Goal: Task Accomplishment & Management: Use online tool/utility

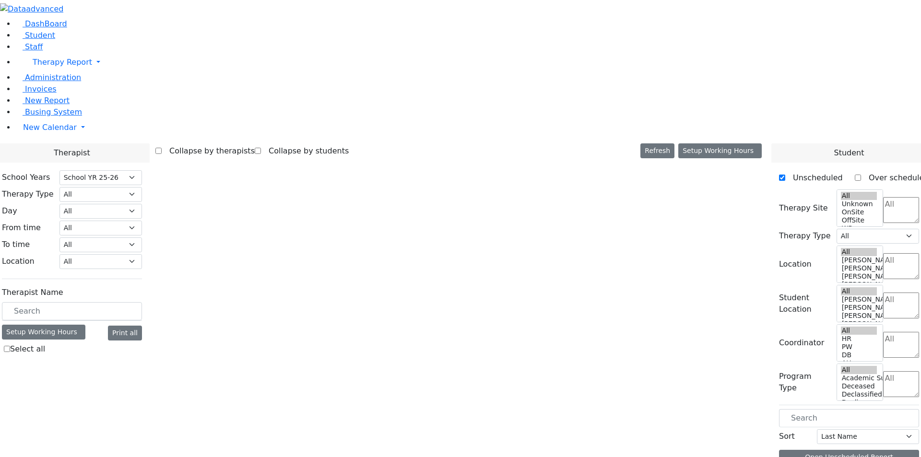
select select "212"
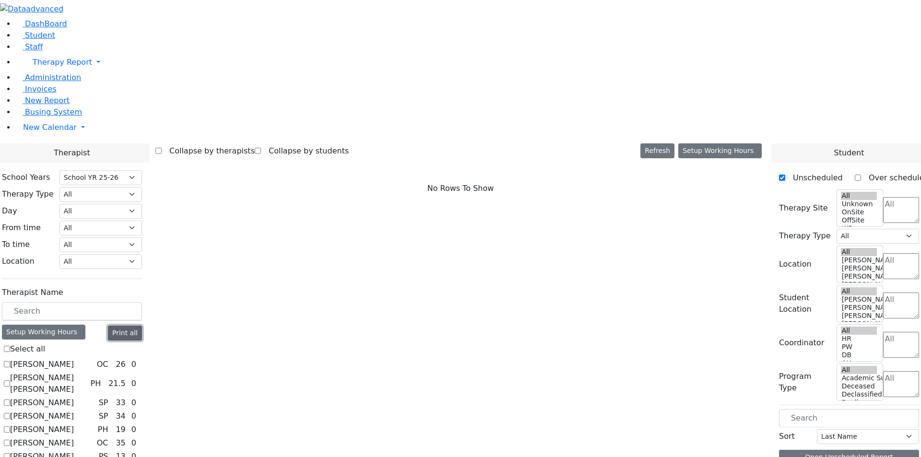
click at [142, 326] on button "Print all" at bounding box center [125, 333] width 34 height 15
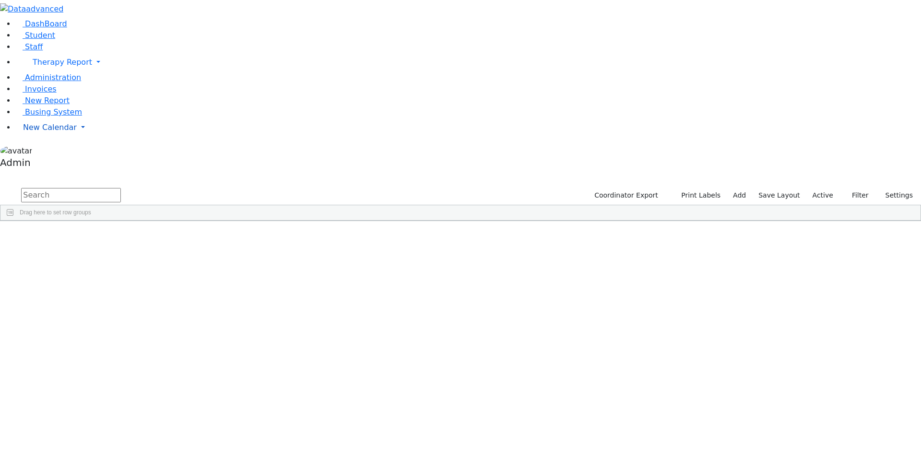
click at [65, 132] on span "New Calendar" at bounding box center [50, 127] width 54 height 9
click at [55, 151] on span "Calendar" at bounding box center [38, 146] width 35 height 9
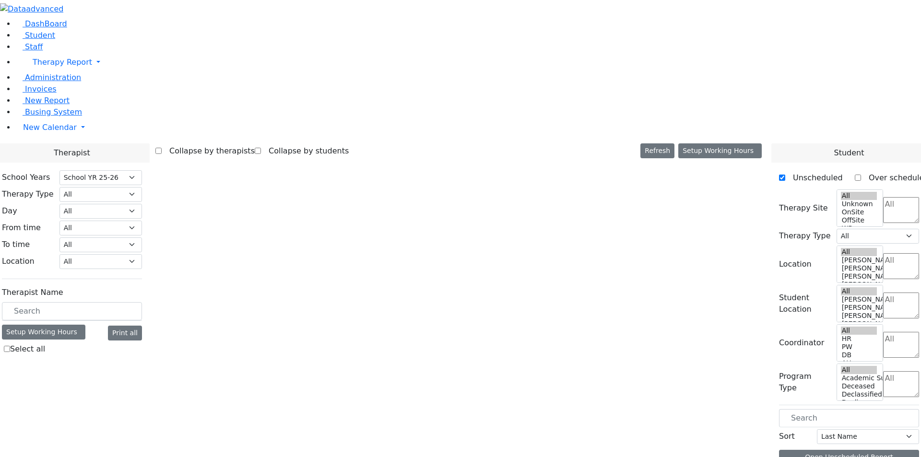
select select "212"
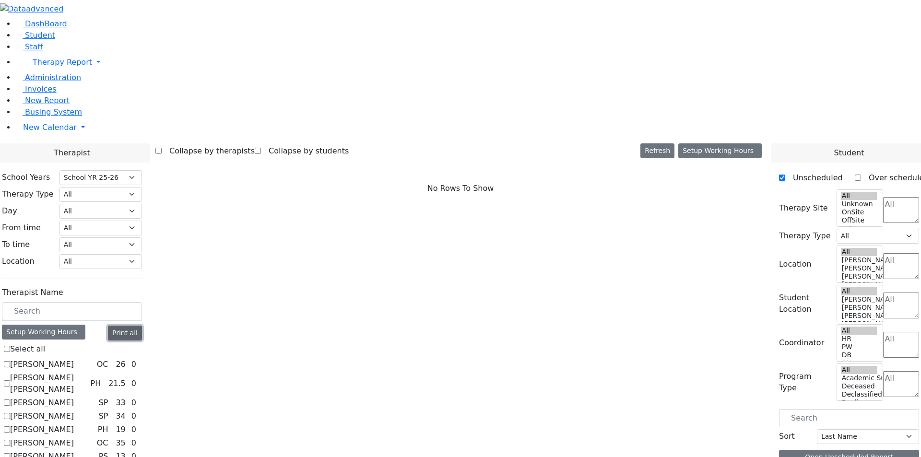
click at [142, 326] on button "Print all" at bounding box center [125, 333] width 34 height 15
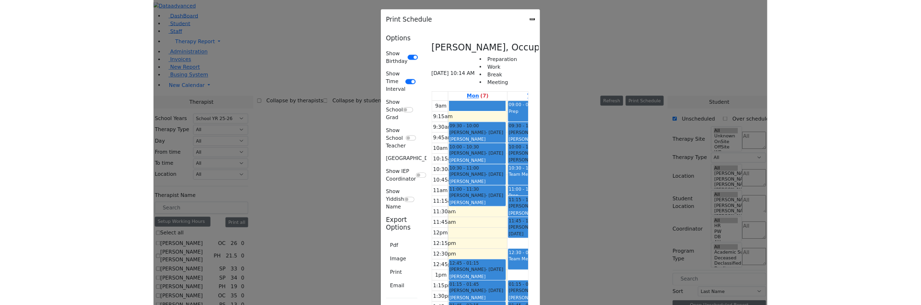
scroll to position [5275, 0]
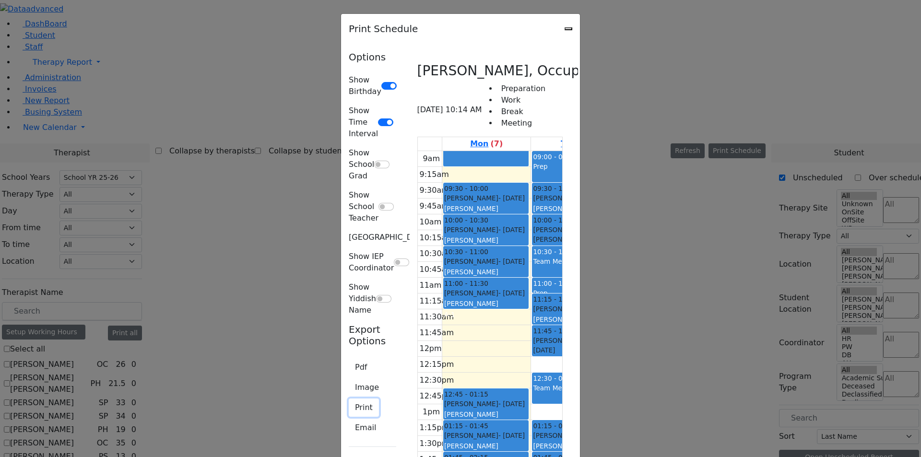
click at [349, 399] on button "Print" at bounding box center [364, 408] width 30 height 18
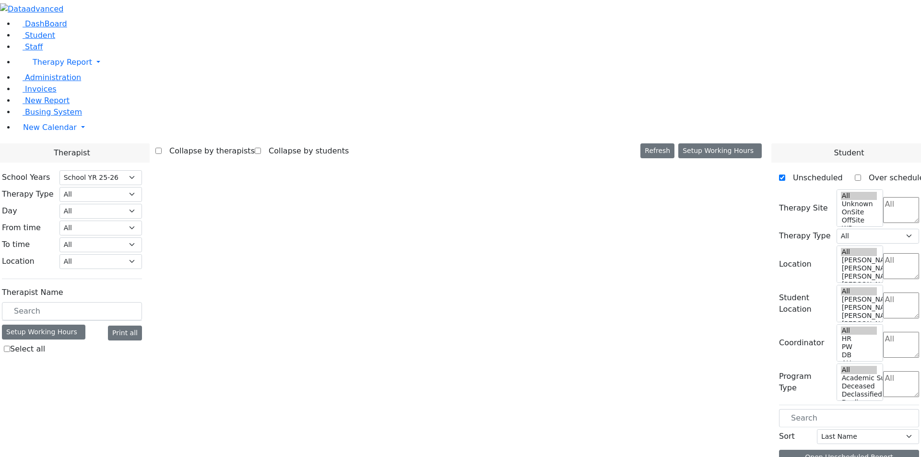
select select "212"
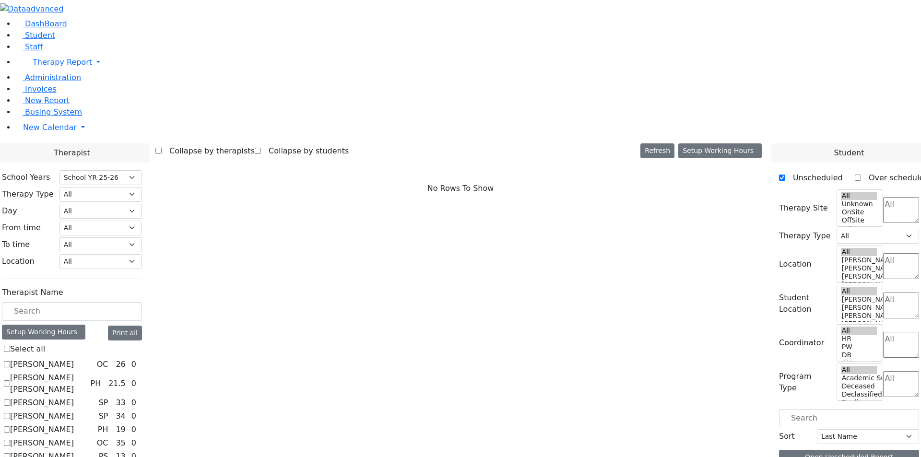
click at [74, 359] on label "[PERSON_NAME]" at bounding box center [42, 365] width 64 height 12
click at [10, 361] on input "[PERSON_NAME]" at bounding box center [7, 364] width 6 height 6
checkbox input "true"
select select "1"
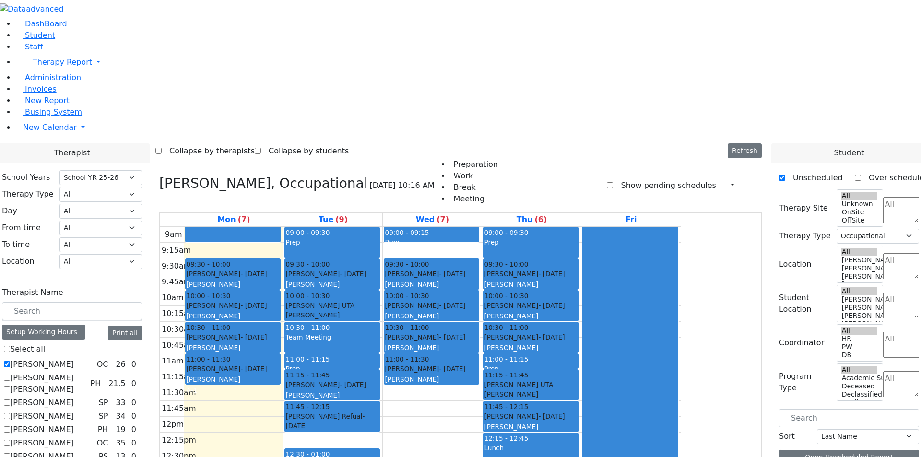
drag, startPoint x: 148, startPoint y: 219, endPoint x: 143, endPoint y: 219, distance: 4.8
click at [74, 359] on label "[PERSON_NAME]" at bounding box center [42, 365] width 64 height 12
click at [10, 361] on input "[PERSON_NAME]" at bounding box center [7, 364] width 6 height 6
checkbox input "false"
select select
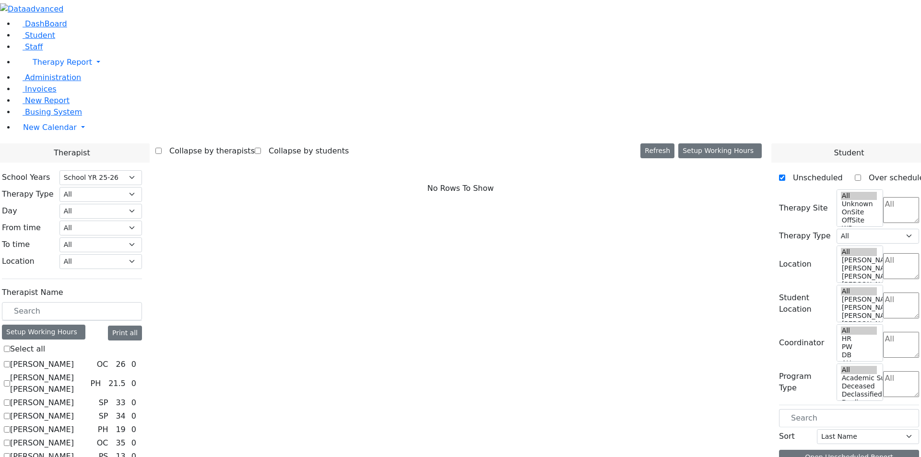
click at [74, 359] on label "[PERSON_NAME]" at bounding box center [42, 365] width 64 height 12
click at [10, 361] on input "[PERSON_NAME]" at bounding box center [7, 364] width 6 height 6
checkbox input "true"
select select "1"
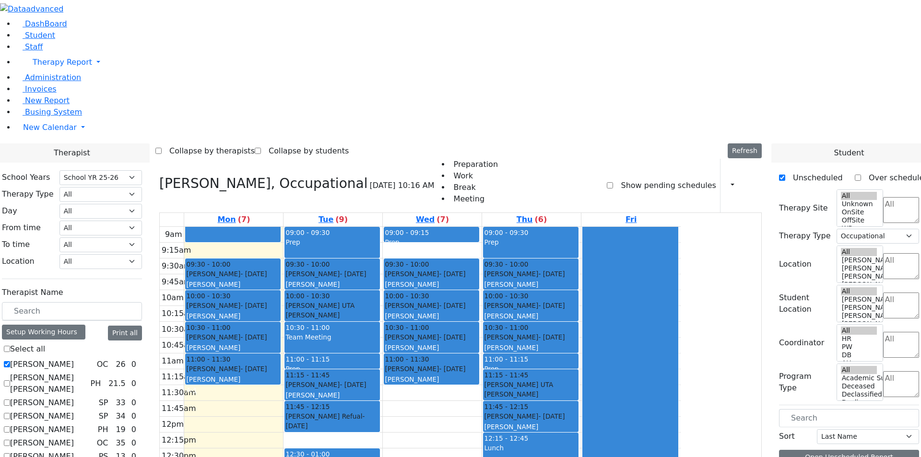
click at [138, 359] on div "0" at bounding box center [133, 365] width 9 height 12
click at [140, 364] on icon at bounding box center [140, 364] width 0 height 0
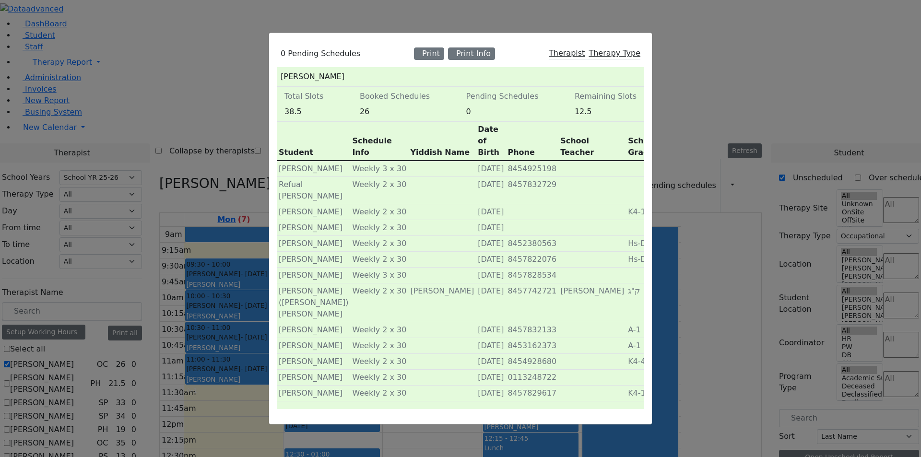
click at [433, 56] on div "0 Pending Schedules Print Print Info Therapist Therapy Type" at bounding box center [460, 53] width 367 height 27
click at [434, 60] on div "Print" at bounding box center [429, 53] width 30 height 12
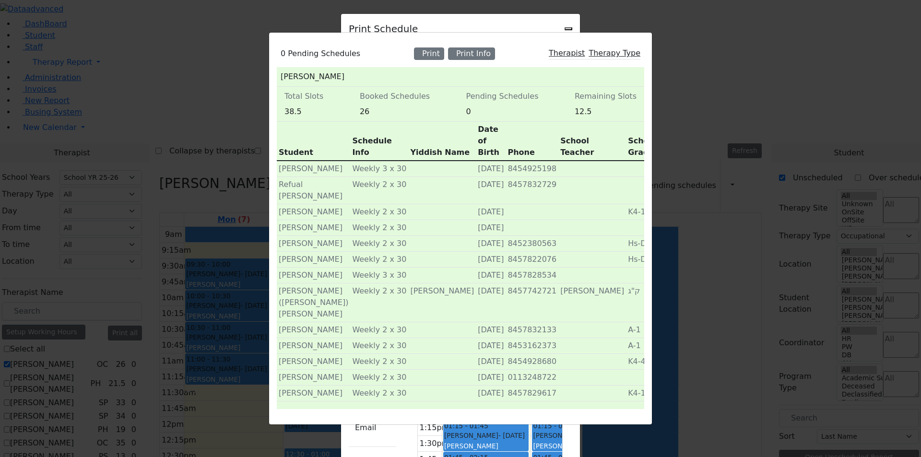
click at [669, 41] on div "0 Pending Schedules Print Print Info Therapist Therapy Type [PERSON_NAME] Total…" at bounding box center [460, 228] width 921 height 457
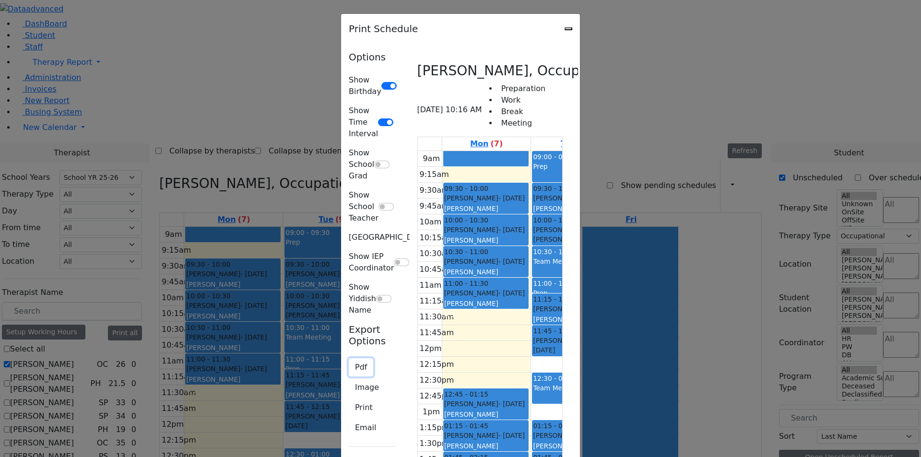
click at [349, 358] on button "Pdf" at bounding box center [361, 367] width 24 height 18
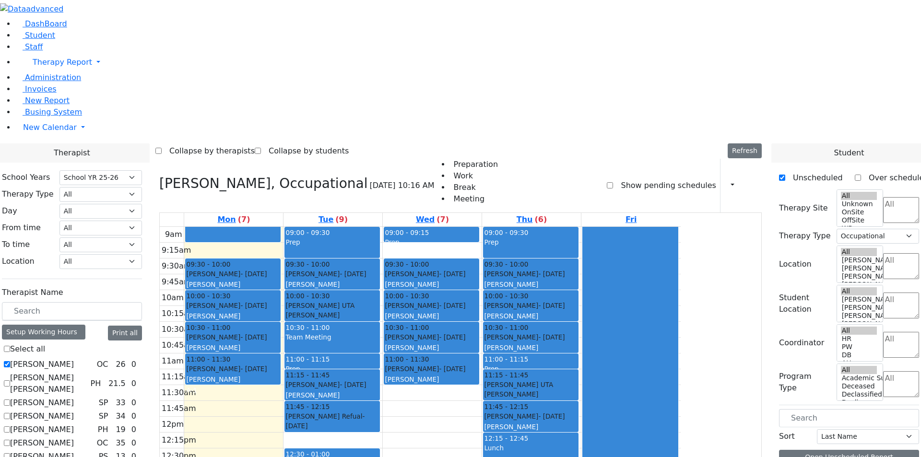
click at [140, 364] on icon at bounding box center [140, 364] width 0 height 0
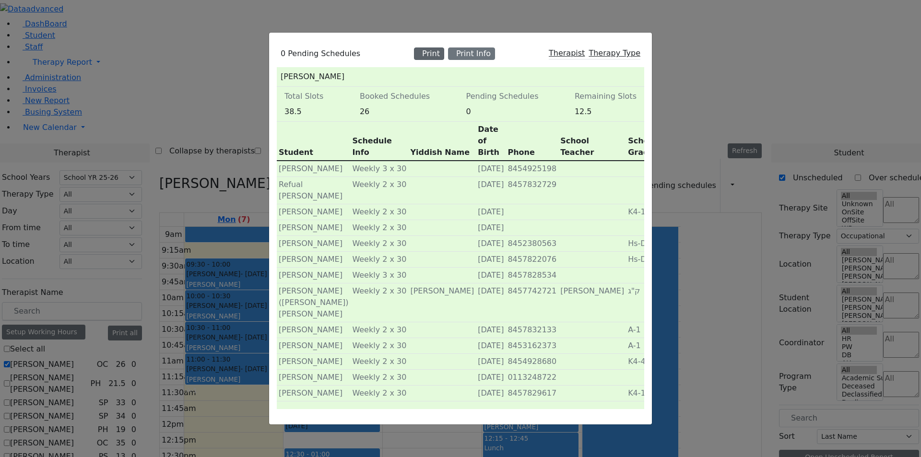
click at [439, 60] on div "Print" at bounding box center [429, 53] width 30 height 12
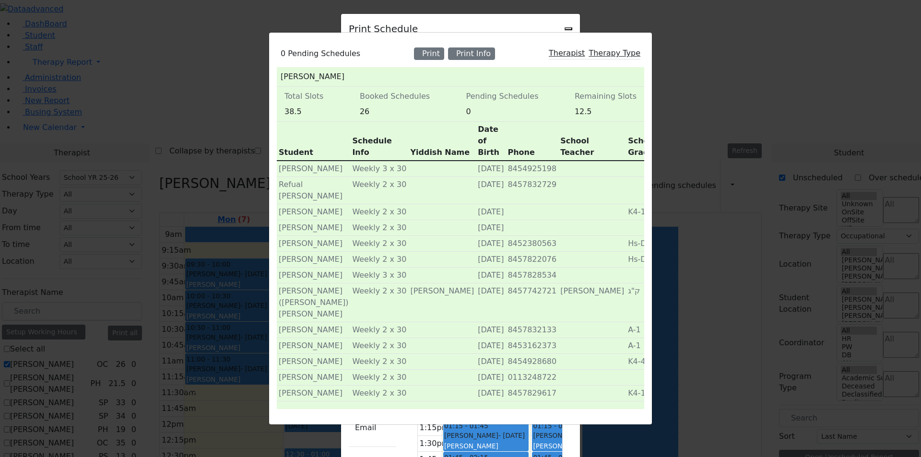
click at [176, 210] on div "0 Pending Schedules Print Print Info Therapist Therapy Type [PERSON_NAME] Total…" at bounding box center [460, 228] width 921 height 457
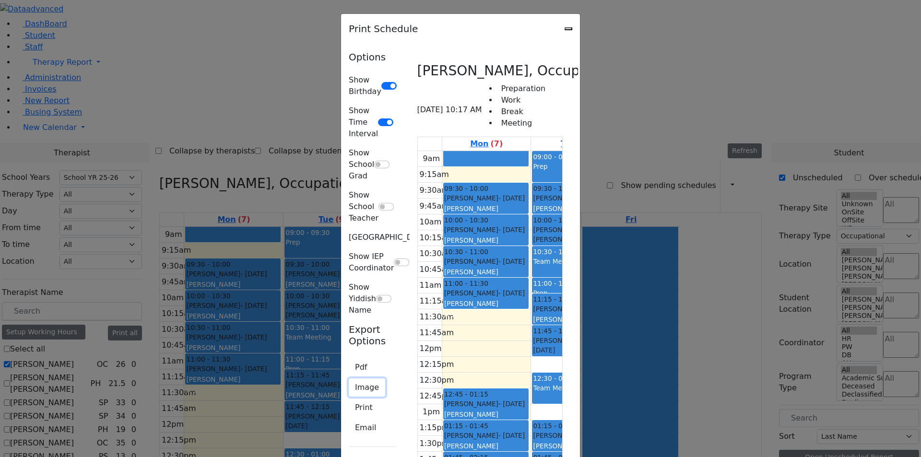
click at [349, 378] on button "Image" at bounding box center [367, 387] width 36 height 18
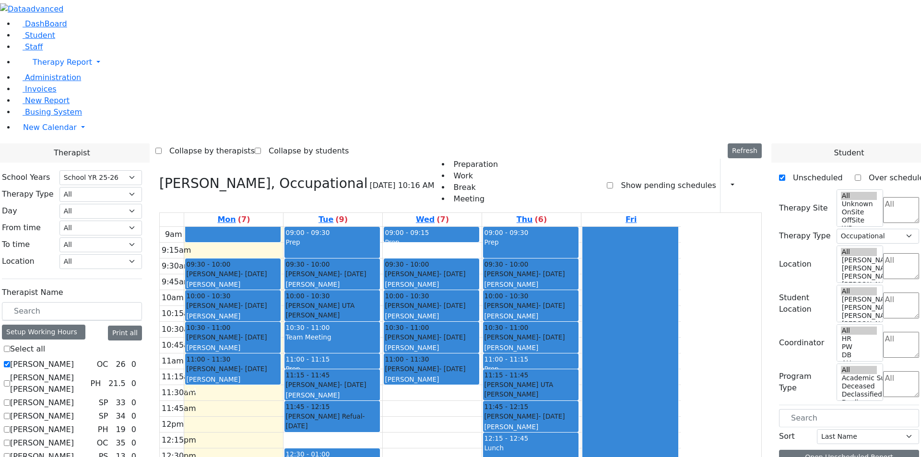
scroll to position [1, 0]
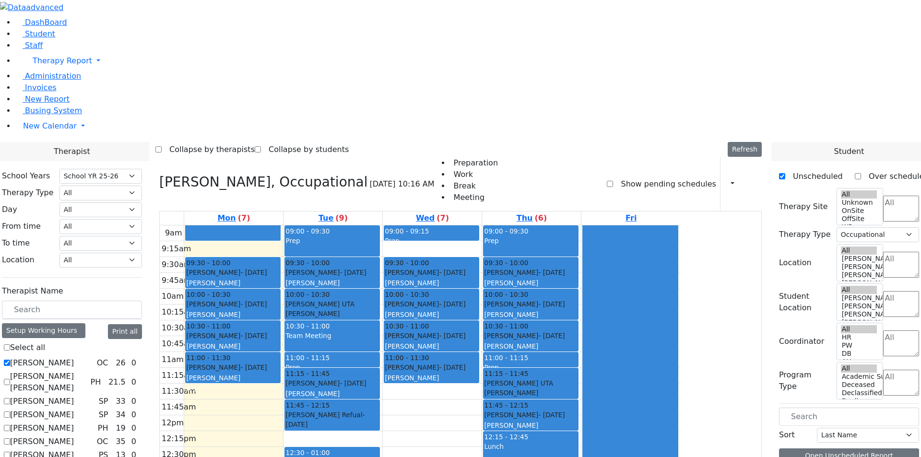
click at [86, 371] on label "[PERSON_NAME] [PERSON_NAME]" at bounding box center [48, 382] width 76 height 23
click at [10, 379] on input "[PERSON_NAME] [PERSON_NAME]" at bounding box center [7, 382] width 6 height 6
checkbox input "true"
select select
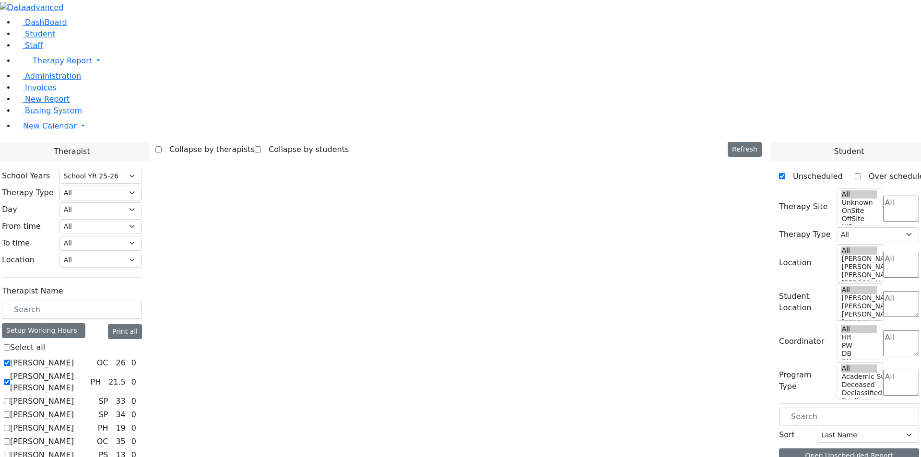
scroll to position [0, 0]
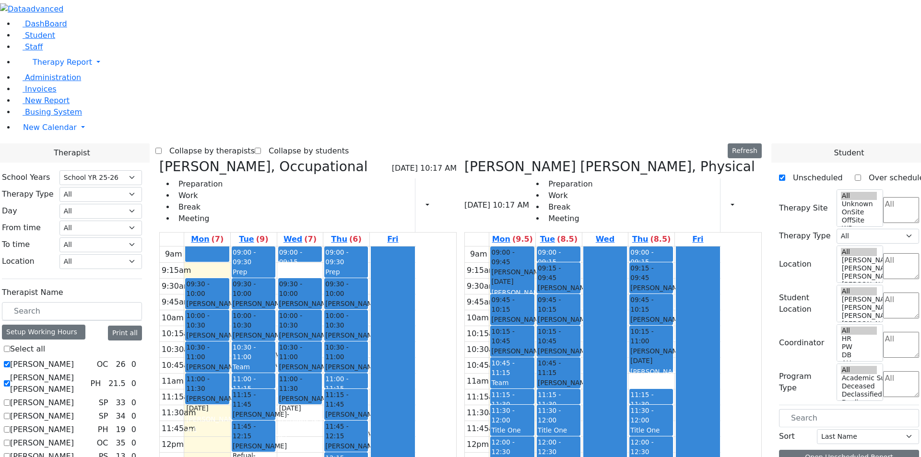
click at [74, 397] on label "[PERSON_NAME]" at bounding box center [42, 403] width 64 height 12
click at [10, 399] on input "[PERSON_NAME]" at bounding box center [7, 402] width 6 height 6
checkbox input "true"
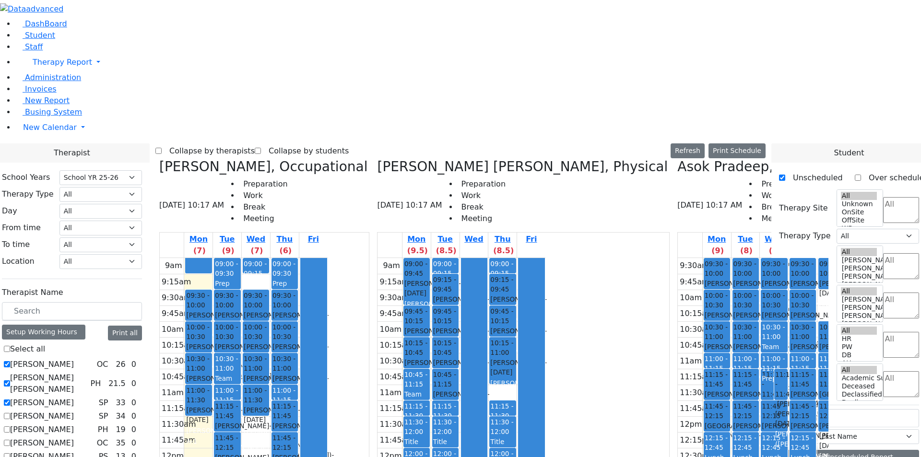
click at [86, 372] on label "[PERSON_NAME] [PERSON_NAME]" at bounding box center [48, 383] width 76 height 23
click at [10, 380] on input "[PERSON_NAME] [PERSON_NAME]" at bounding box center [7, 383] width 6 height 6
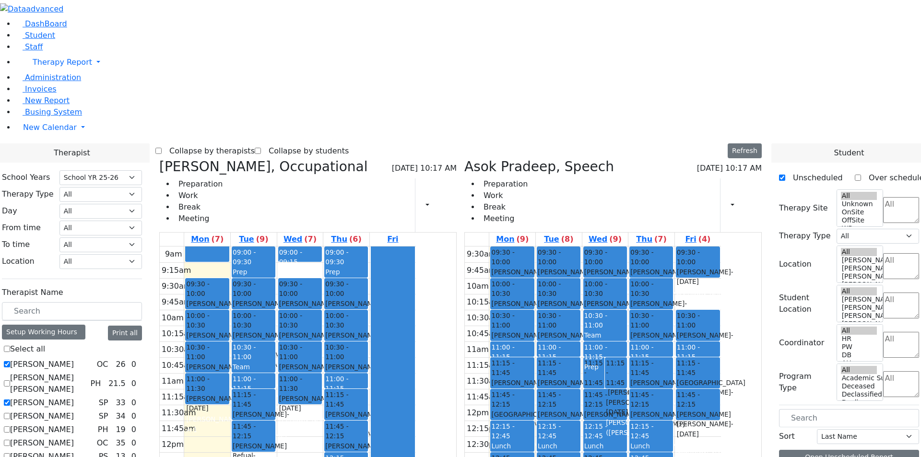
click at [86, 372] on label "[PERSON_NAME] [PERSON_NAME]" at bounding box center [48, 383] width 76 height 23
click at [10, 380] on input "[PERSON_NAME] [PERSON_NAME]" at bounding box center [7, 383] width 6 height 6
checkbox input "true"
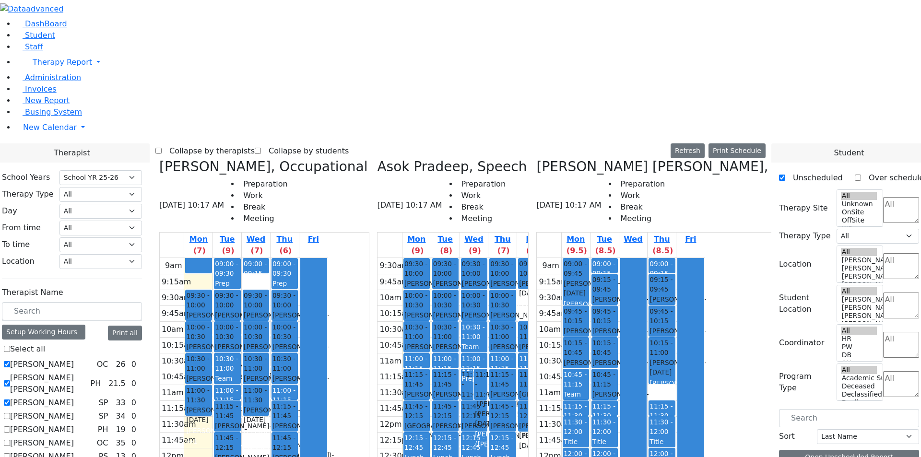
click at [74, 397] on label "[PERSON_NAME]" at bounding box center [42, 403] width 64 height 12
click at [10, 399] on input "[PERSON_NAME]" at bounding box center [7, 402] width 6 height 6
checkbox input "false"
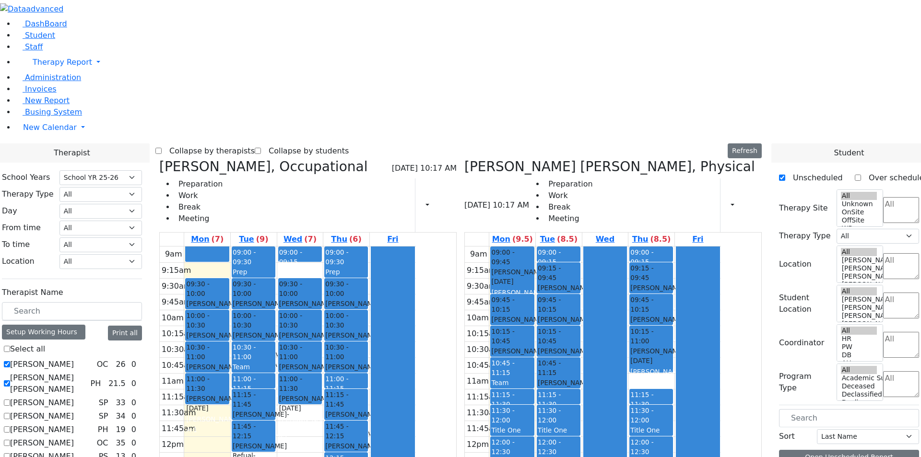
click at [86, 372] on label "[PERSON_NAME] [PERSON_NAME]" at bounding box center [48, 383] width 76 height 23
click at [10, 380] on input "[PERSON_NAME] [PERSON_NAME]" at bounding box center [7, 383] width 6 height 6
checkbox input "false"
select select "1"
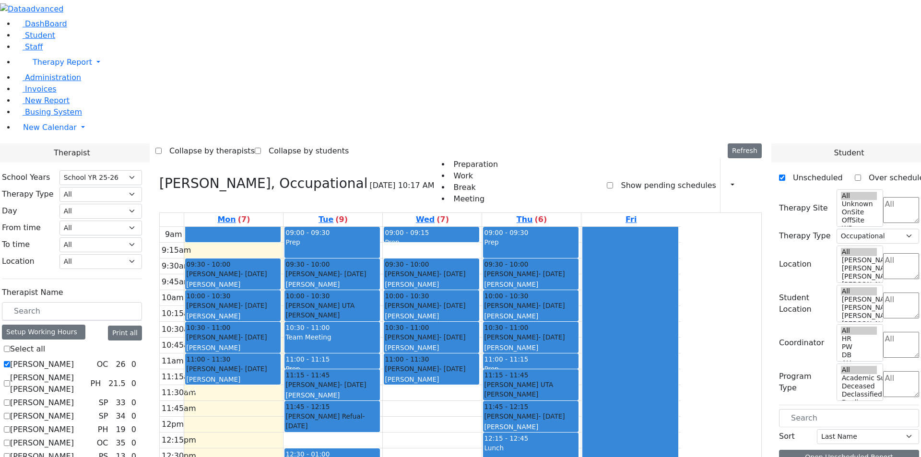
click at [74, 359] on label "[PERSON_NAME]" at bounding box center [42, 365] width 64 height 12
click at [10, 361] on input "[PERSON_NAME]" at bounding box center [7, 364] width 6 height 6
checkbox input "false"
select select
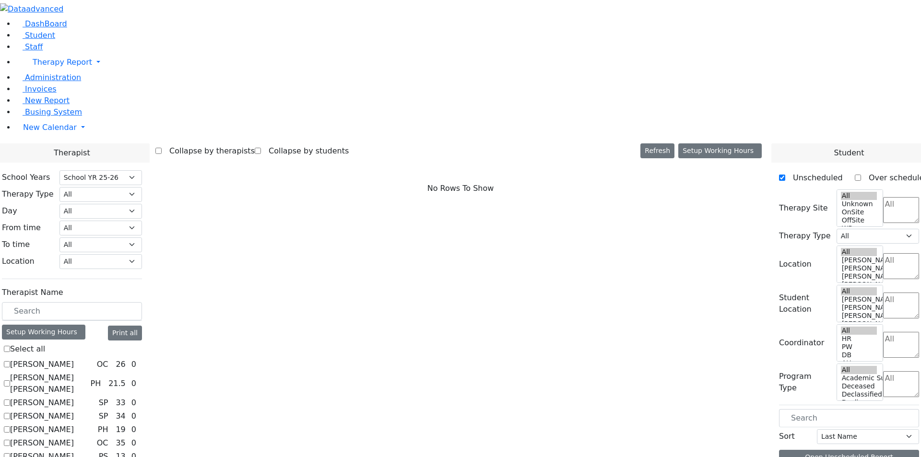
click at [74, 359] on label "[PERSON_NAME]" at bounding box center [42, 365] width 64 height 12
click at [10, 361] on input "[PERSON_NAME]" at bounding box center [7, 364] width 6 height 6
checkbox input "true"
select select "1"
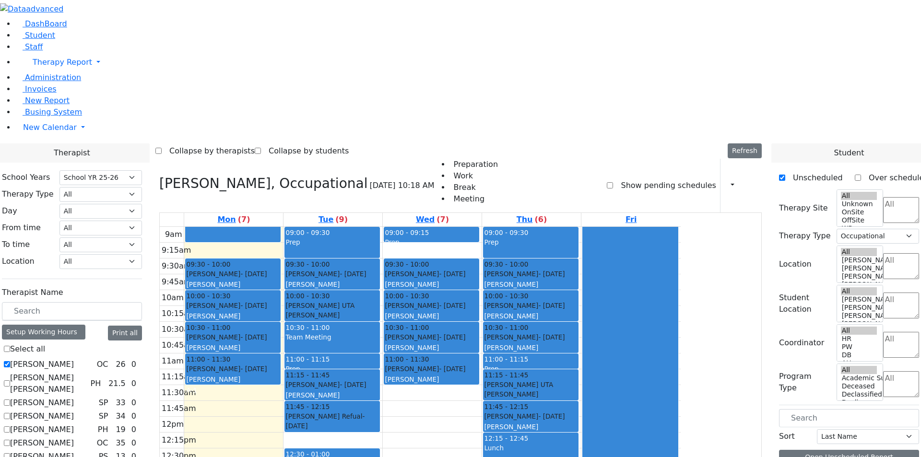
click at [86, 372] on label "[PERSON_NAME] [PERSON_NAME]" at bounding box center [48, 383] width 76 height 23
click at [10, 380] on input "[PERSON_NAME] [PERSON_NAME]" at bounding box center [7, 383] width 6 height 6
checkbox input "true"
select select
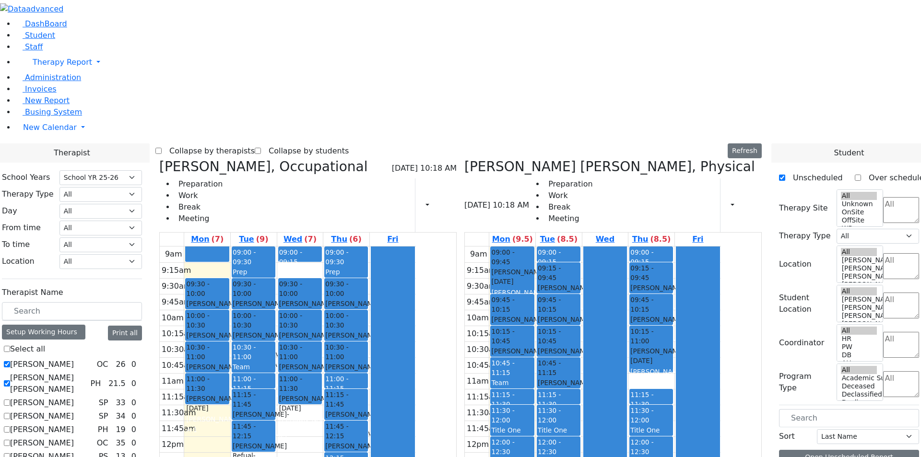
click at [74, 397] on label "[PERSON_NAME]" at bounding box center [42, 403] width 64 height 12
click at [10, 399] on input "[PERSON_NAME]" at bounding box center [7, 402] width 6 height 6
checkbox input "true"
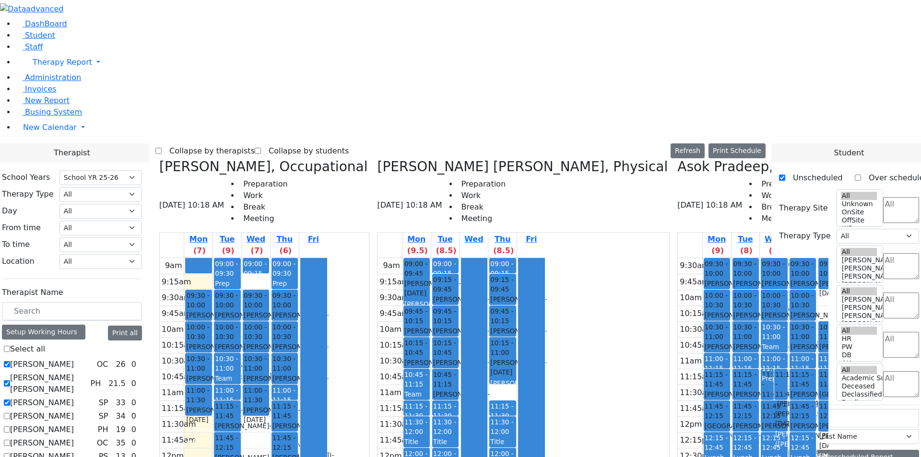
click at [74, 411] on label "[PERSON_NAME]" at bounding box center [42, 417] width 64 height 12
click at [10, 413] on input "[PERSON_NAME]" at bounding box center [7, 416] width 6 height 6
checkbox input "true"
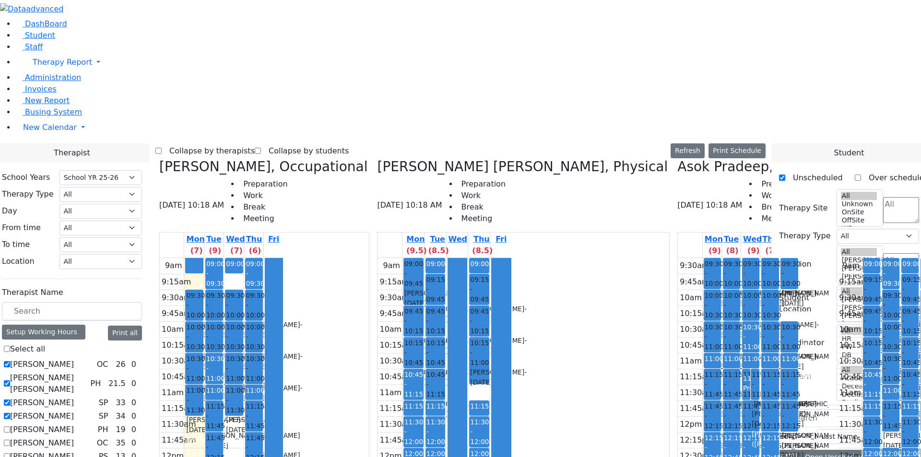
click at [74, 424] on label "[PERSON_NAME]" at bounding box center [42, 430] width 64 height 12
click at [10, 426] on input "[PERSON_NAME]" at bounding box center [7, 429] width 6 height 6
checkbox input "true"
click at [74, 451] on label "[PERSON_NAME]" at bounding box center [42, 457] width 64 height 12
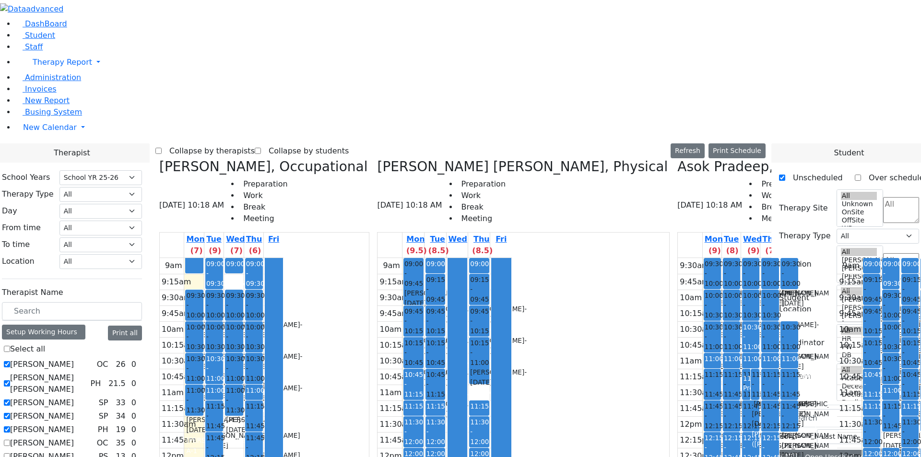
click at [10, 453] on input "[PERSON_NAME]" at bounding box center [7, 456] width 6 height 6
checkbox input "true"
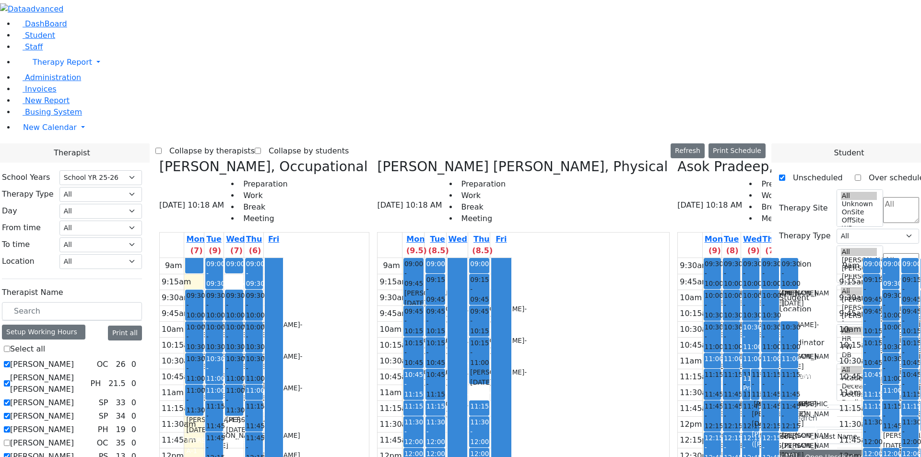
click at [74, 437] on label "[PERSON_NAME]" at bounding box center [42, 443] width 64 height 12
click at [10, 440] on input "[PERSON_NAME]" at bounding box center [7, 443] width 6 height 6
checkbox input "true"
click at [751, 143] on button "Print Schedule" at bounding box center [736, 150] width 57 height 15
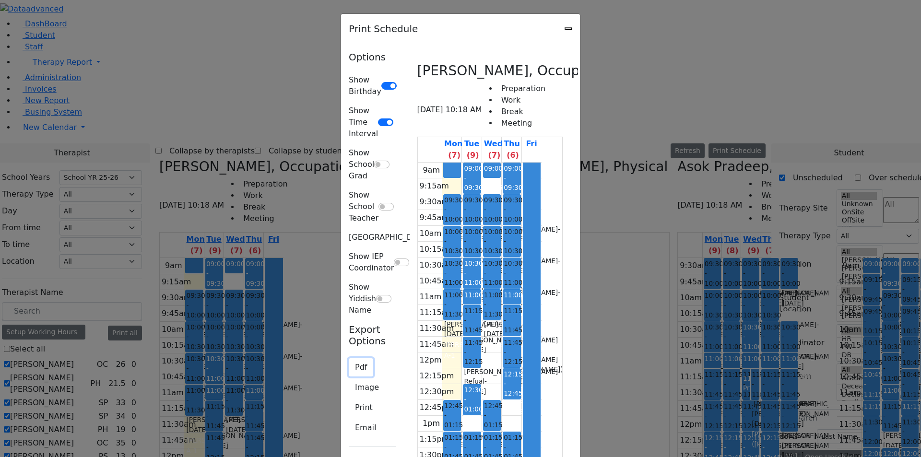
click at [349, 358] on button "Pdf" at bounding box center [361, 367] width 24 height 18
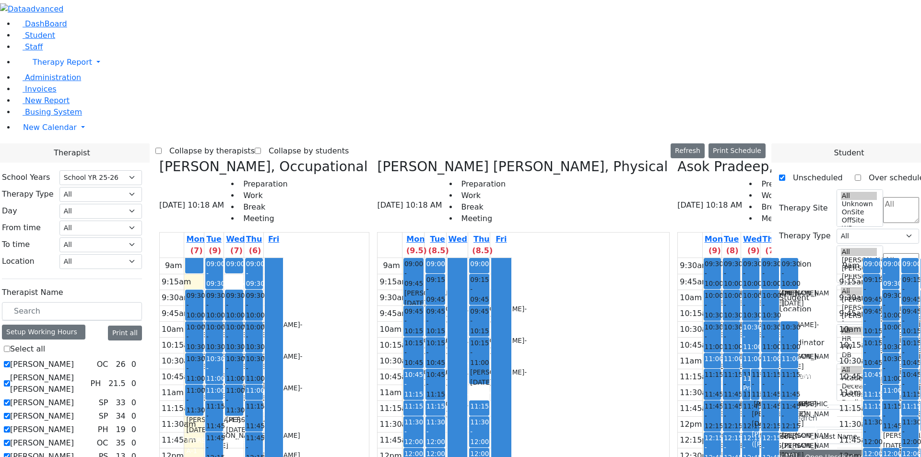
checkbox input "false"
click at [74, 451] on label "[PERSON_NAME]" at bounding box center [42, 457] width 64 height 12
click at [10, 453] on input "[PERSON_NAME]" at bounding box center [7, 456] width 6 height 6
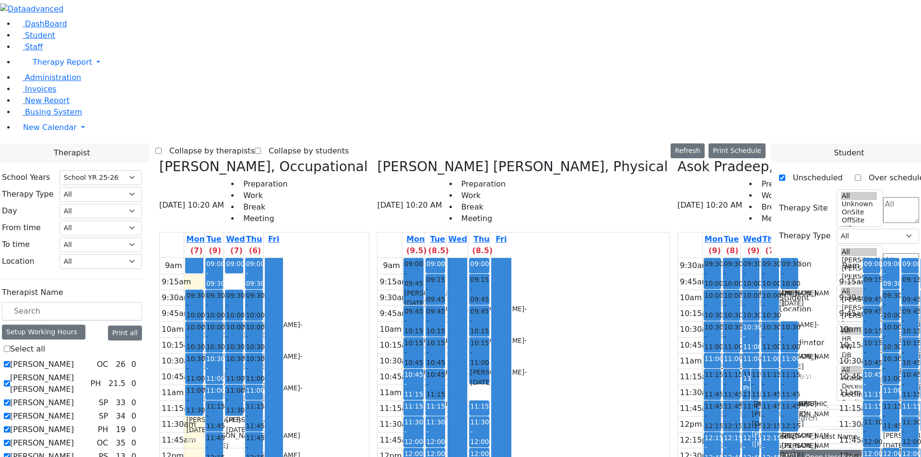
checkbox input "false"
click at [74, 437] on label "[PERSON_NAME]" at bounding box center [42, 443] width 64 height 12
click at [10, 440] on input "[PERSON_NAME]" at bounding box center [7, 443] width 6 height 6
checkbox input "false"
click at [74, 424] on label "[PERSON_NAME]" at bounding box center [42, 430] width 64 height 12
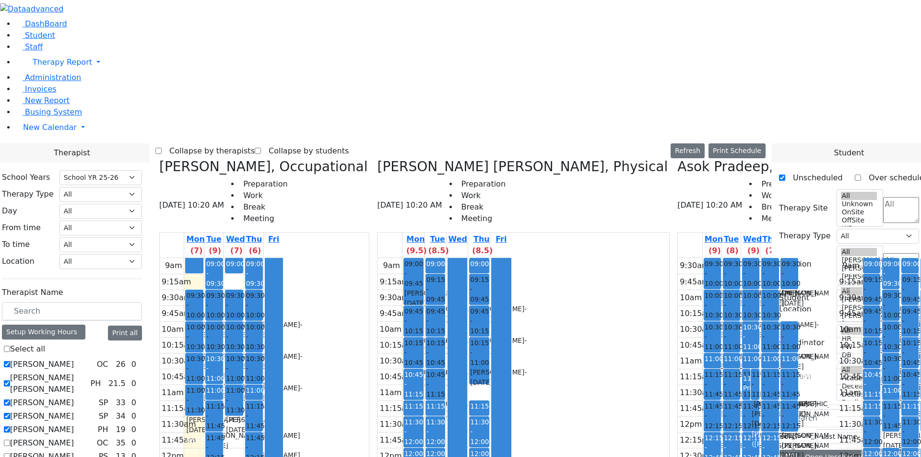
click at [10, 426] on input "[PERSON_NAME]" at bounding box center [7, 429] width 6 height 6
checkbox input "false"
click at [74, 411] on label "[PERSON_NAME]" at bounding box center [42, 417] width 64 height 12
click at [10, 413] on input "[PERSON_NAME]" at bounding box center [7, 416] width 6 height 6
checkbox input "false"
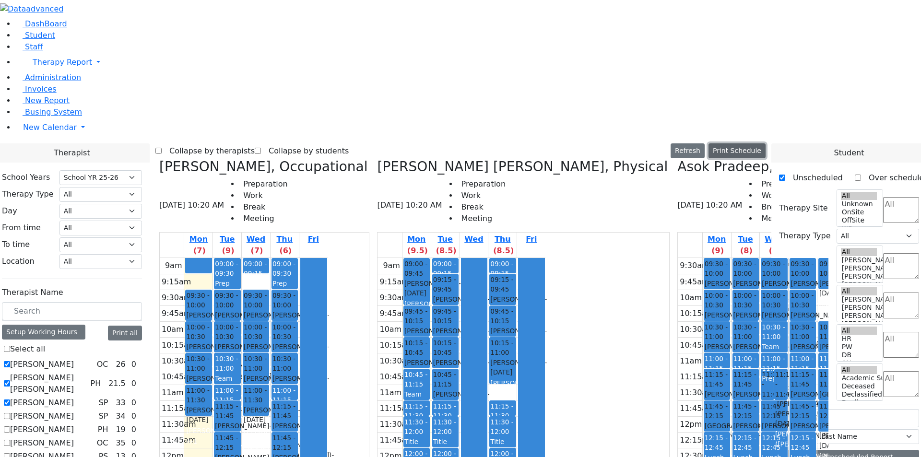
click at [755, 143] on button "Print Schedule" at bounding box center [736, 150] width 57 height 15
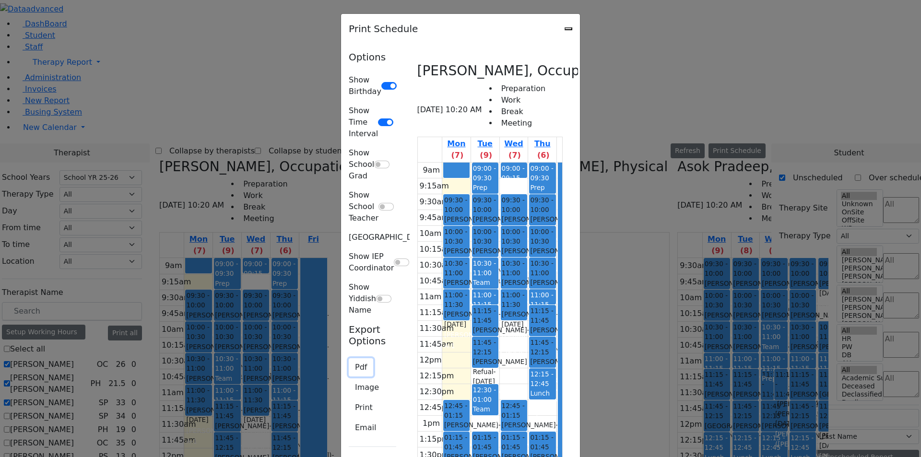
click at [349, 358] on button "Pdf" at bounding box center [361, 367] width 24 height 18
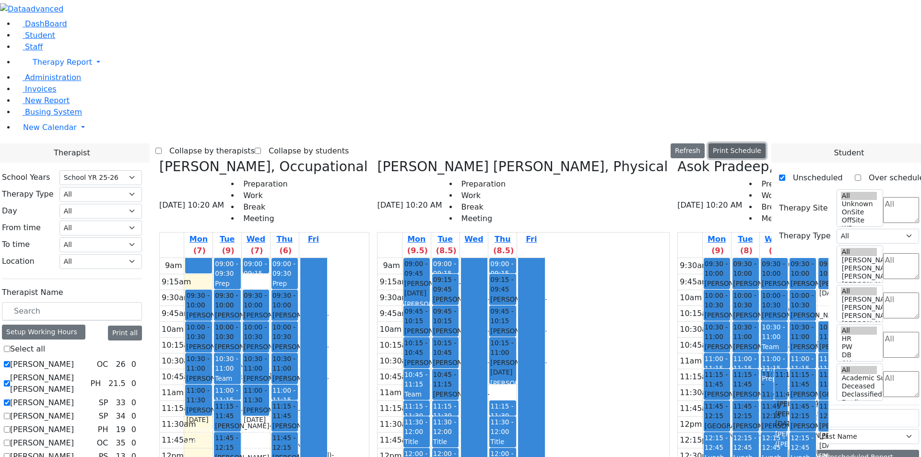
click at [759, 143] on button "Print Schedule" at bounding box center [736, 150] width 57 height 15
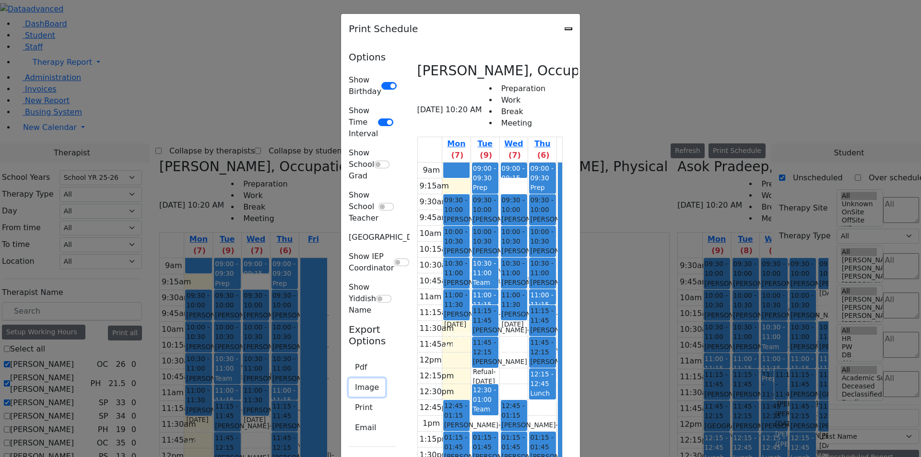
click at [349, 378] on button "Image" at bounding box center [367, 387] width 36 height 18
